Goal: Find specific page/section: Find specific page/section

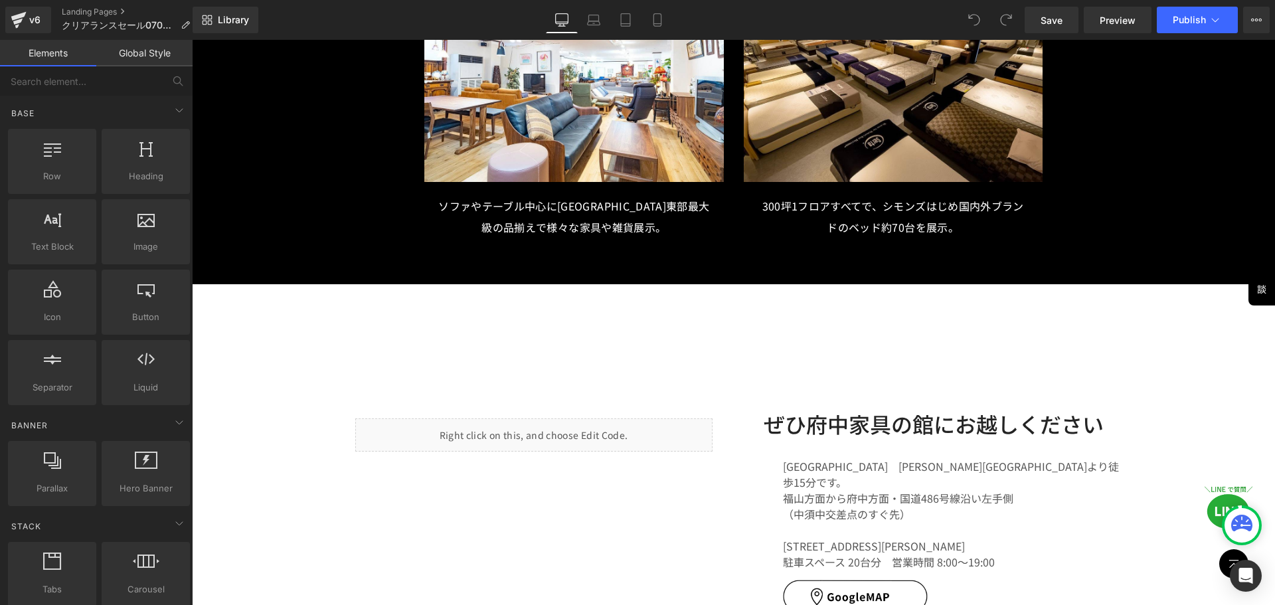
scroll to position [11407, 0]
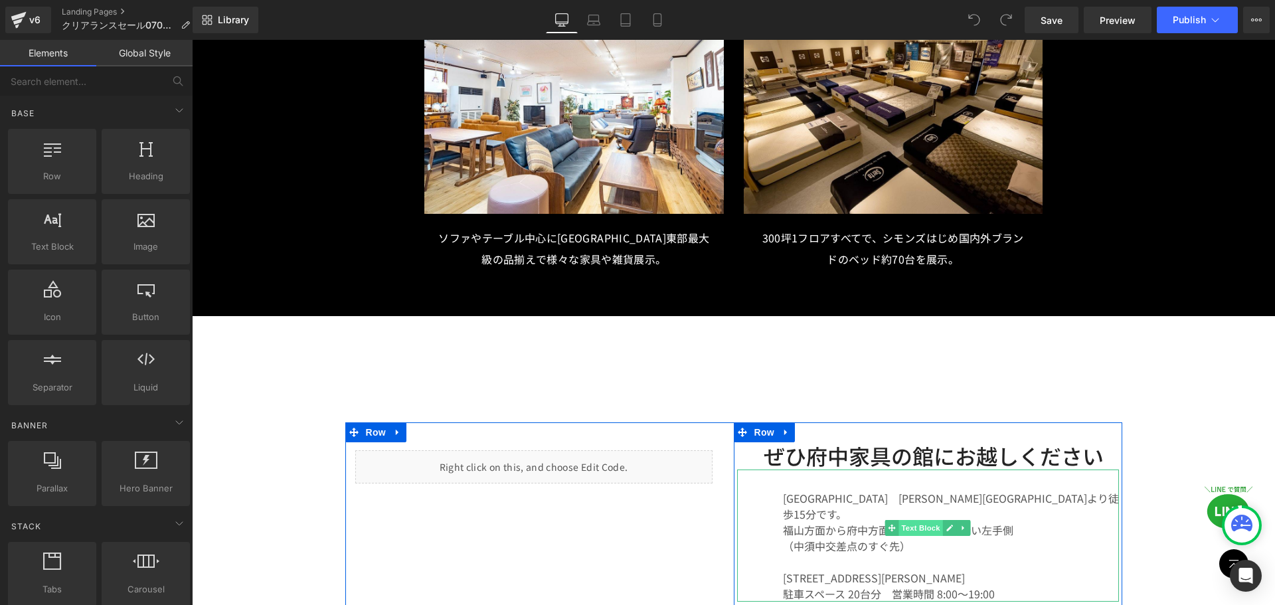
click at [918, 520] on span "Text Block" at bounding box center [921, 528] width 44 height 16
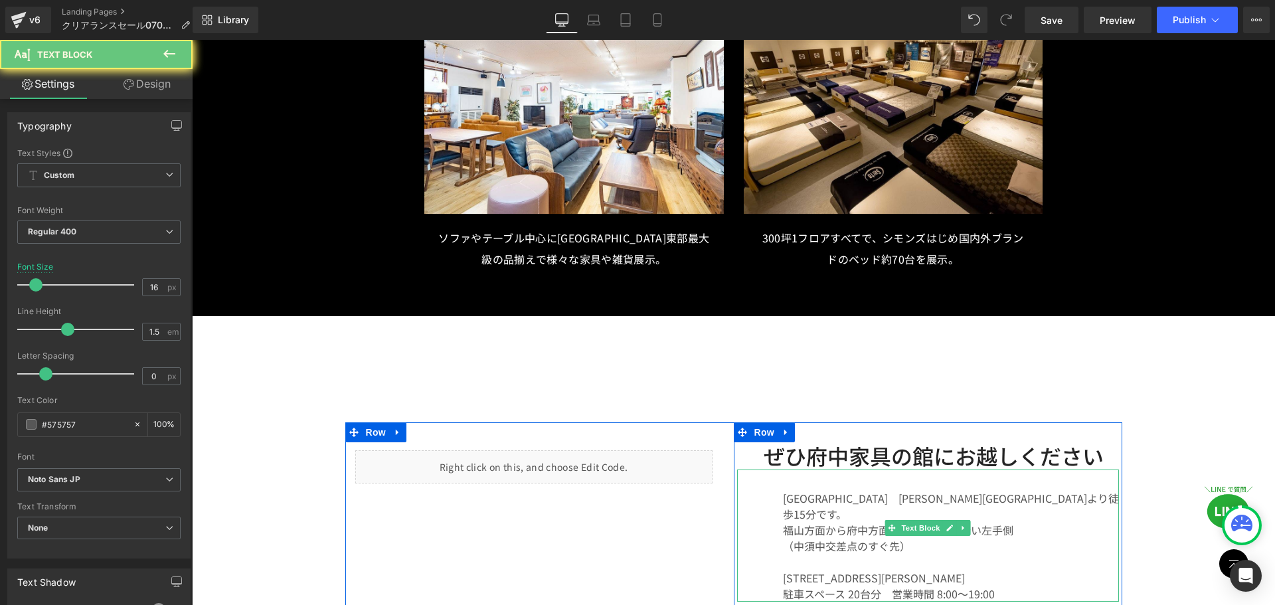
click at [794, 490] on p "[GEOGRAPHIC_DATA]　[PERSON_NAME][GEOGRAPHIC_DATA]より徒歩15分です。" at bounding box center [951, 506] width 336 height 32
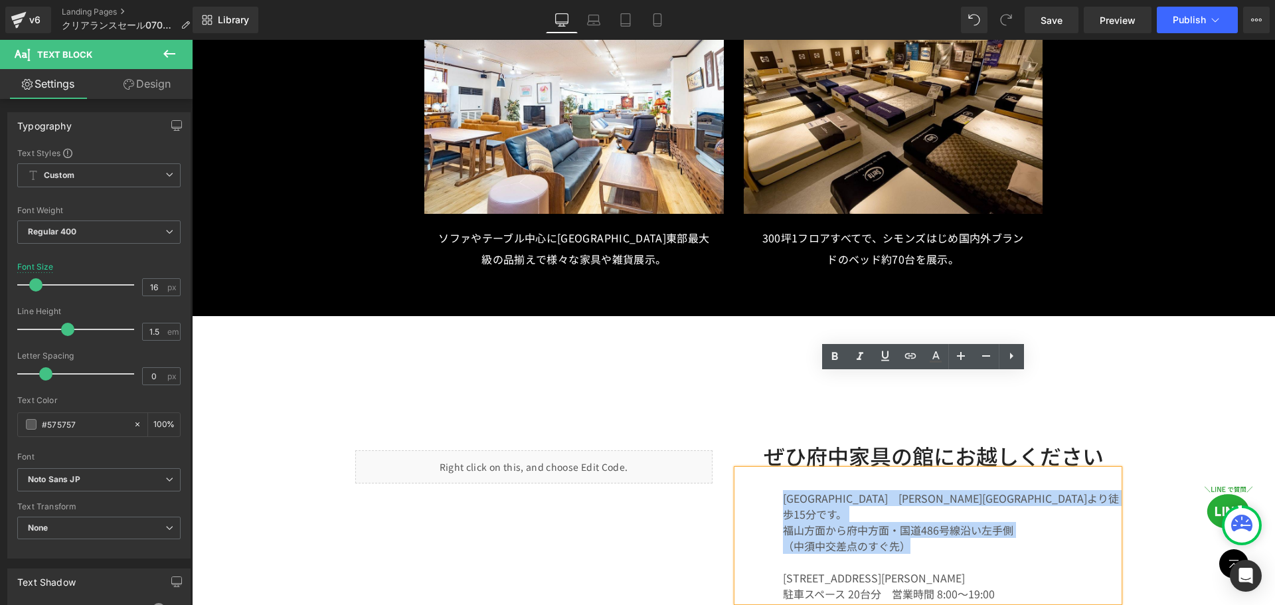
drag, startPoint x: 780, startPoint y: 402, endPoint x: 977, endPoint y: 441, distance: 200.5
click at [977, 470] on div "[GEOGRAPHIC_DATA]　[PERSON_NAME][GEOGRAPHIC_DATA]より徒歩15分です。 [PERSON_NAME][GEOGRA…" at bounding box center [928, 536] width 382 height 132
copy div "[GEOGRAPHIC_DATA]　[PERSON_NAME][GEOGRAPHIC_DATA]より徒歩15分です。 [PERSON_NAME][GEOGRA…"
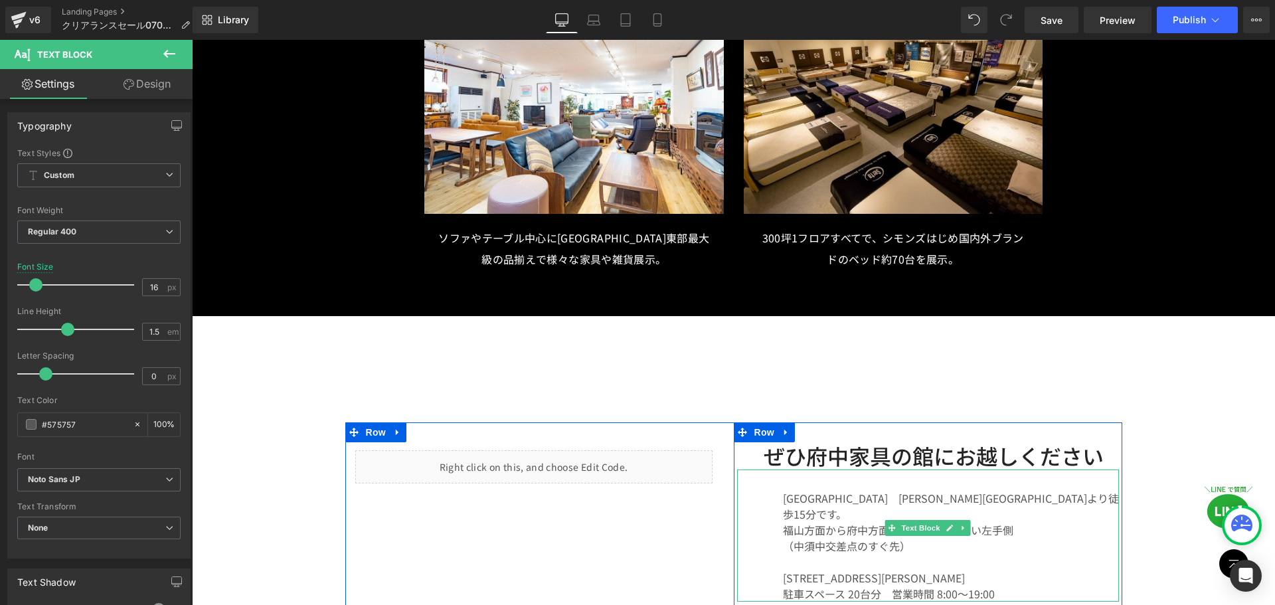
click at [914, 538] on p "（中須中交差点のすぐ先）" at bounding box center [951, 554] width 336 height 32
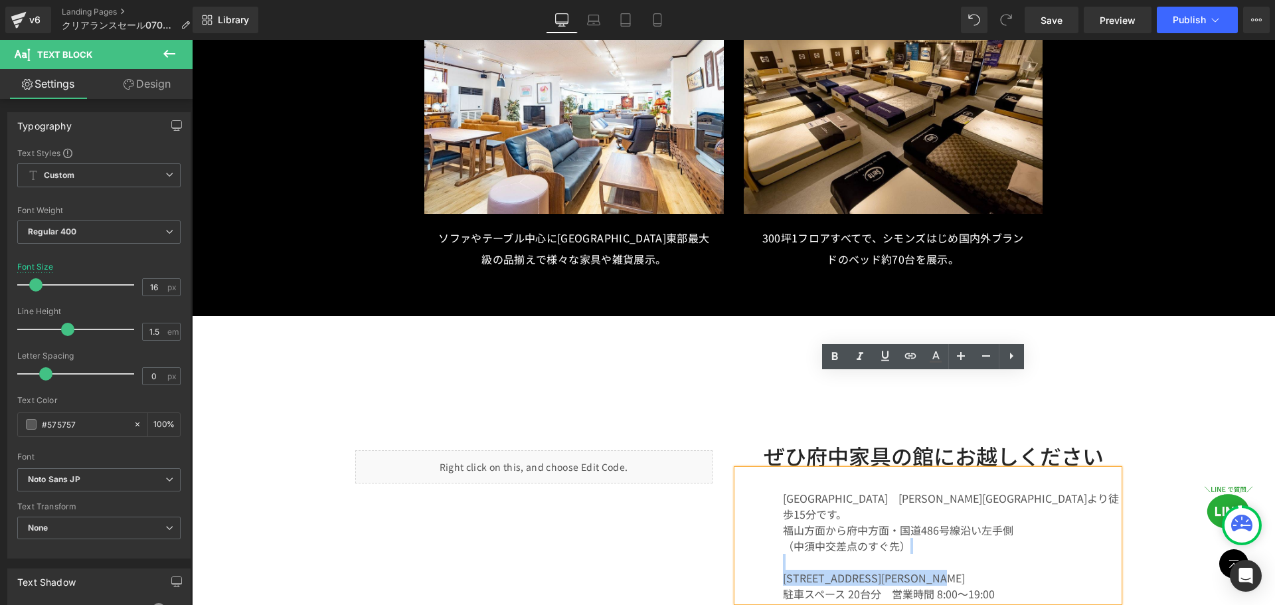
drag, startPoint x: 785, startPoint y: 445, endPoint x: 998, endPoint y: 474, distance: 215.1
click at [998, 474] on div "[GEOGRAPHIC_DATA]　[PERSON_NAME][GEOGRAPHIC_DATA]より徒歩15分です。 [PERSON_NAME][GEOGRA…" at bounding box center [928, 536] width 382 height 132
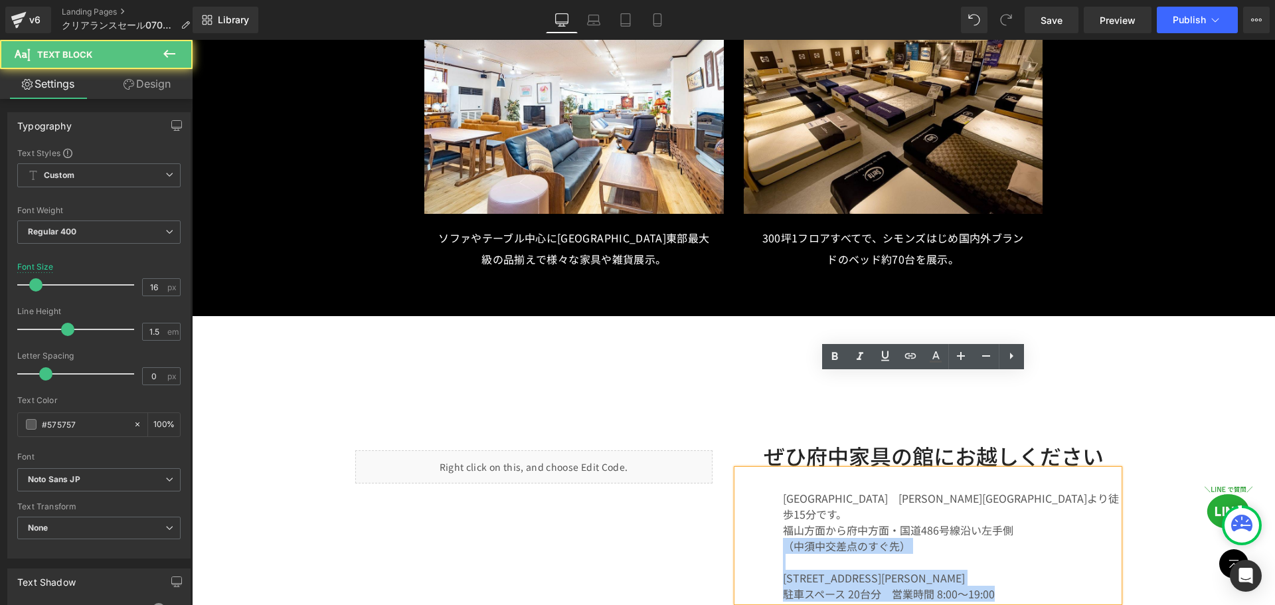
drag, startPoint x: 905, startPoint y: 432, endPoint x: 1017, endPoint y: 489, distance: 125.6
click at [1017, 489] on div "[GEOGRAPHIC_DATA]　[PERSON_NAME][GEOGRAPHIC_DATA]より徒歩15分です。 [PERSON_NAME][GEOGRA…" at bounding box center [928, 536] width 382 height 132
copy div "（[PERSON_NAME][GEOGRAPHIC_DATA]のすぐ先） [STREET_ADDRESS][PERSON_NAME]スペース 20台分　営業時…"
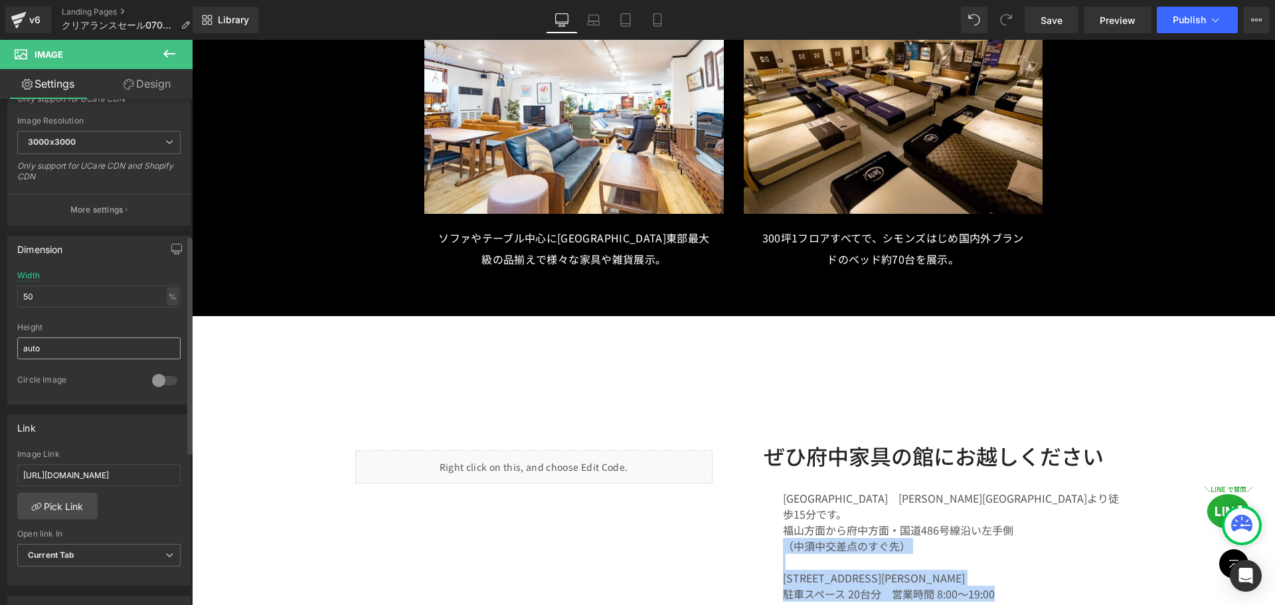
scroll to position [332, 0]
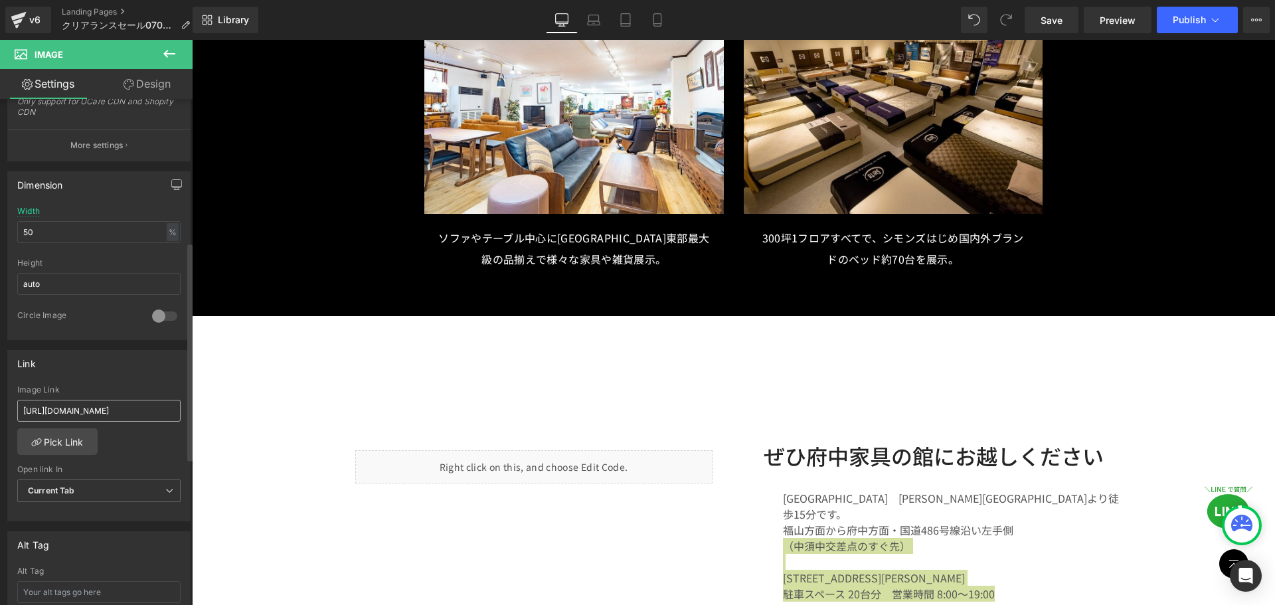
click at [114, 416] on input "[URL][DOMAIN_NAME]" at bounding box center [98, 411] width 163 height 22
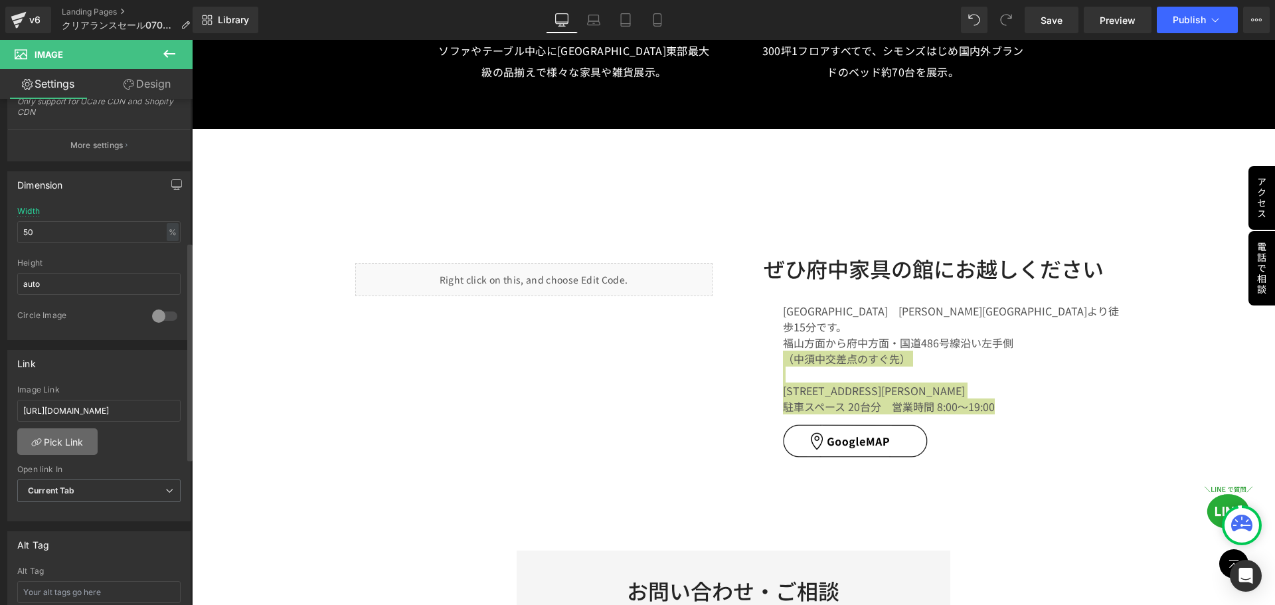
scroll to position [11606, 0]
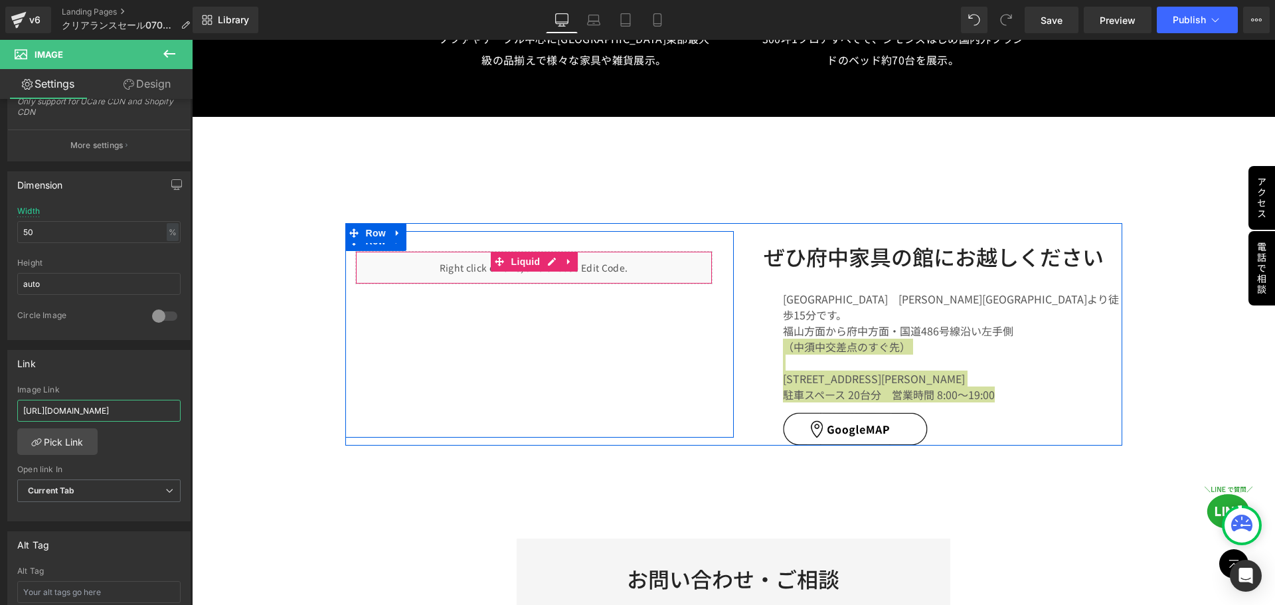
click at [546, 251] on div "Liquid" at bounding box center [533, 267] width 357 height 33
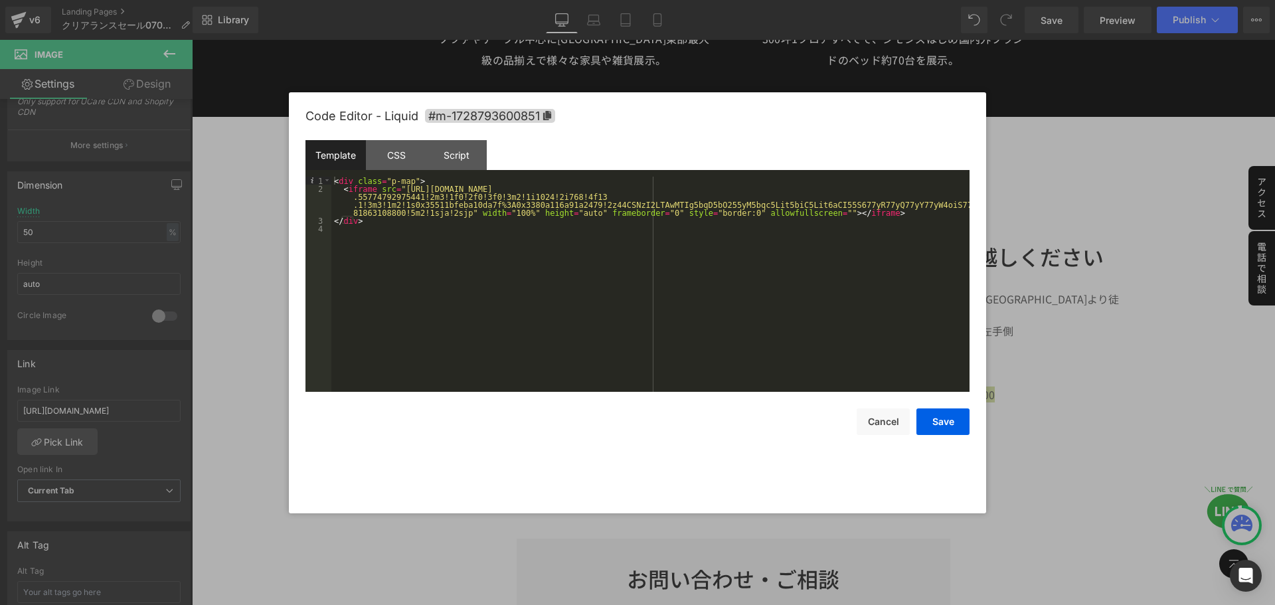
click at [397, 230] on div "< div class = "p-map" > < iframe src = "[URL][DOMAIN_NAME] .55774792975441!2m3!…" at bounding box center [650, 292] width 638 height 231
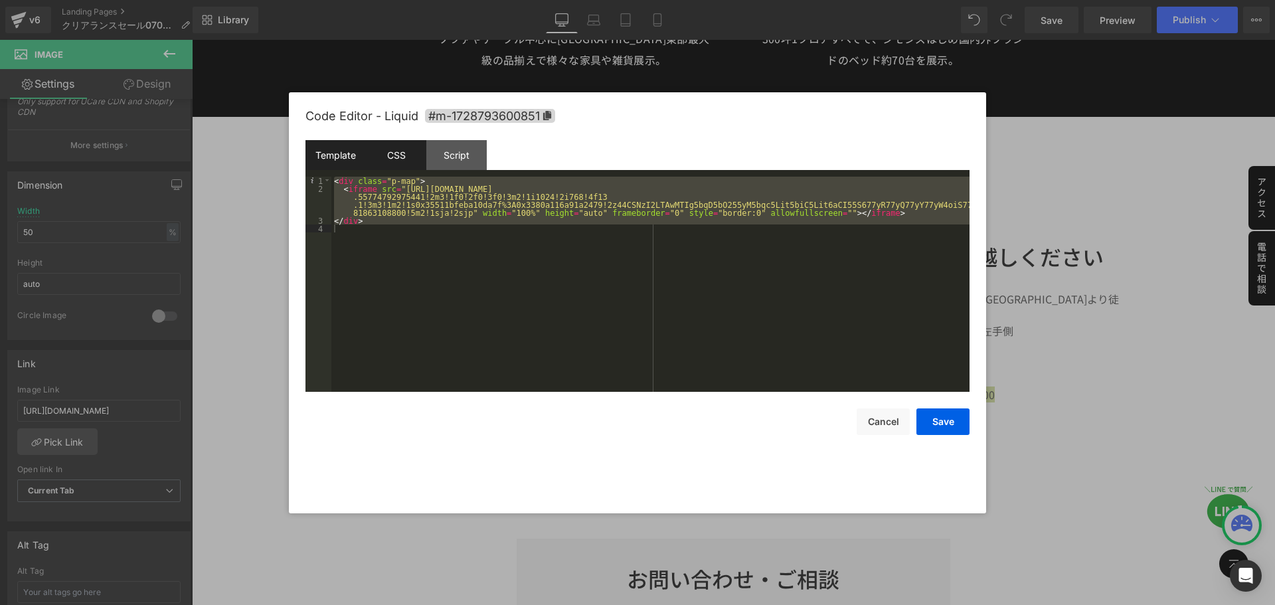
click at [391, 153] on div "CSS" at bounding box center [396, 155] width 60 height 30
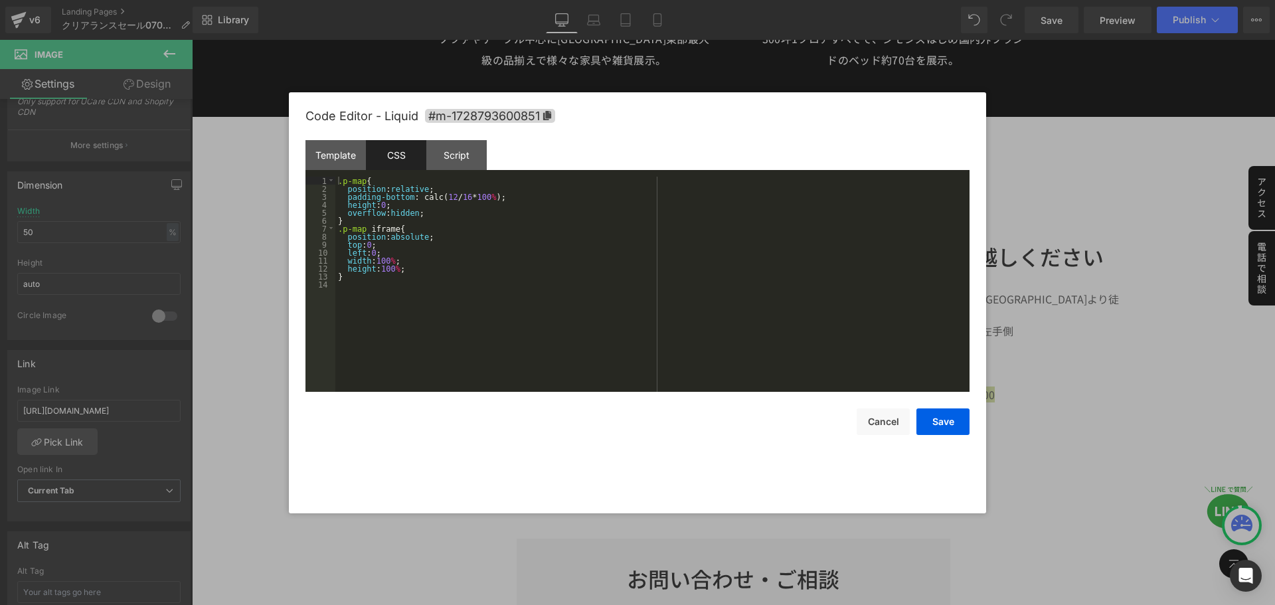
click at [414, 277] on div ".p-map { position : relative ; padding-bottom : calc( 12 / 16 * 100 % ); height…" at bounding box center [652, 292] width 634 height 231
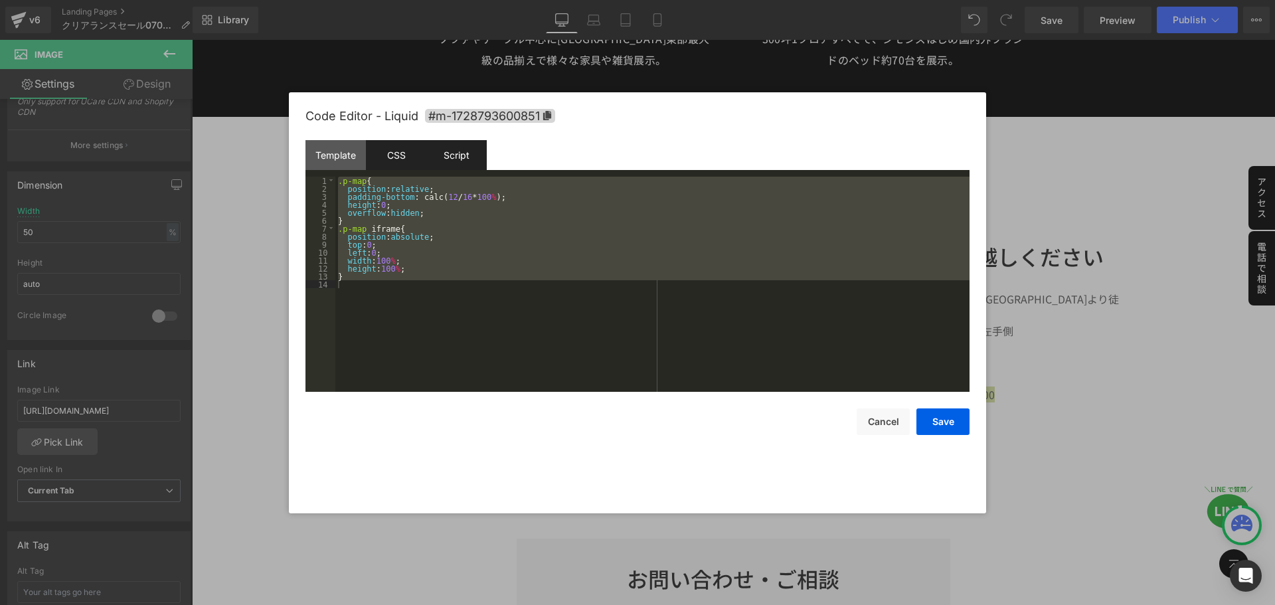
click at [456, 147] on div "Script" at bounding box center [456, 155] width 60 height 30
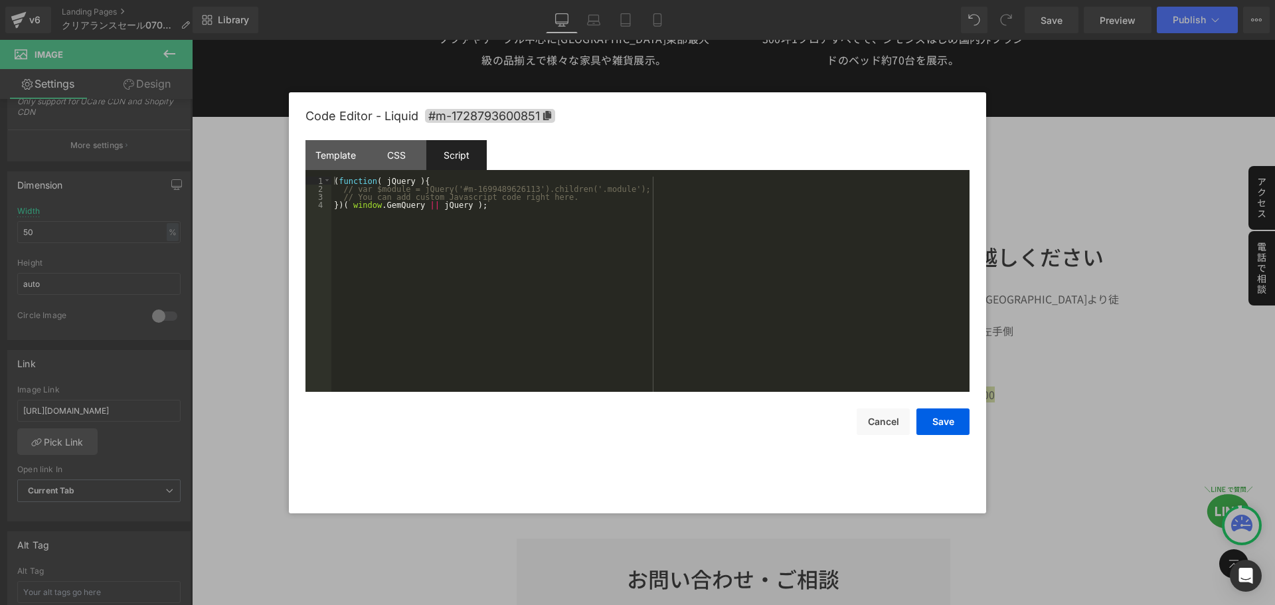
click at [406, 221] on div "( function ( jQuery ) { // var $module = jQuery('#m-1699489626113').children('.…" at bounding box center [650, 292] width 638 height 231
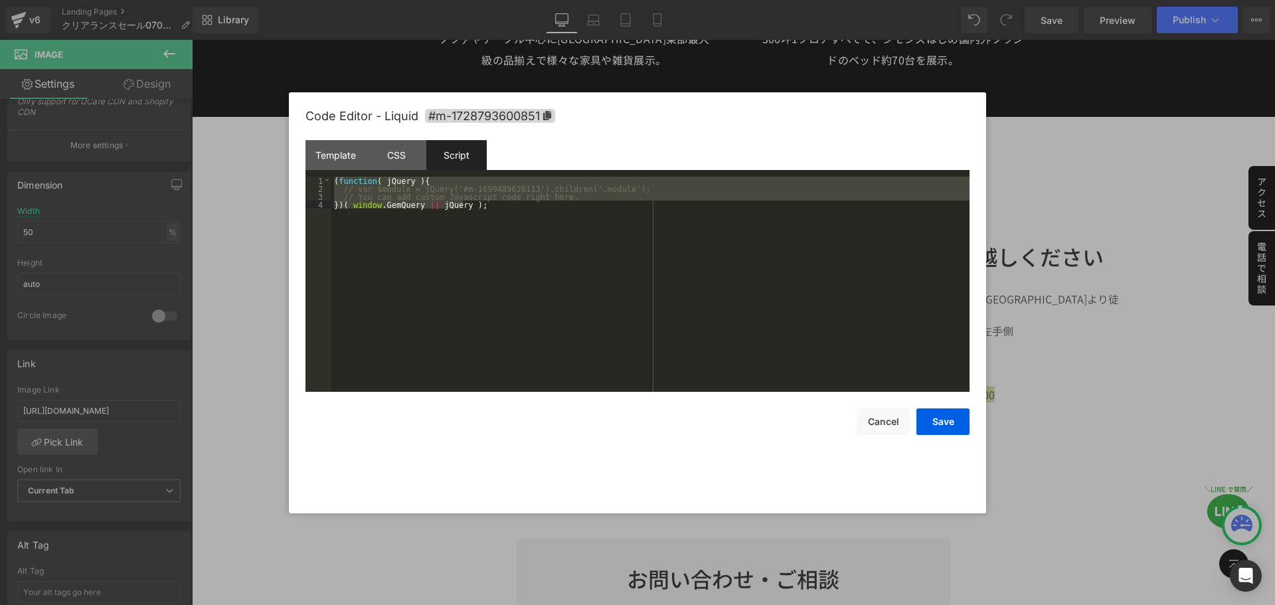
click at [1089, 454] on div at bounding box center [637, 302] width 1275 height 605
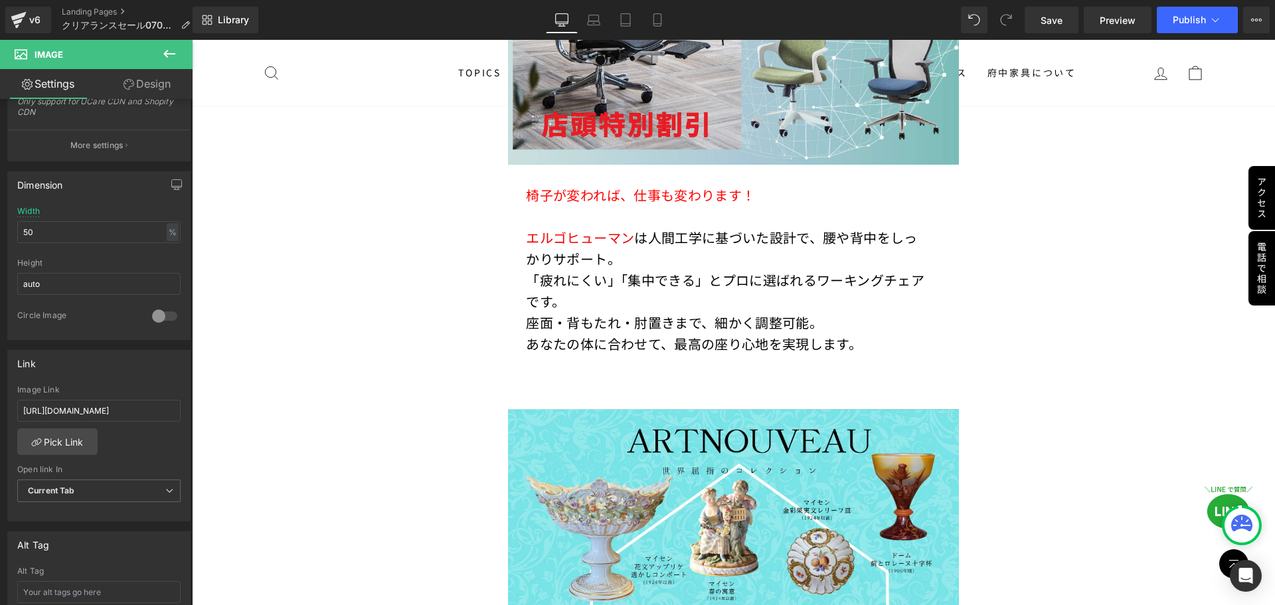
scroll to position [8618, 0]
